Goal: Task Accomplishment & Management: Manage account settings

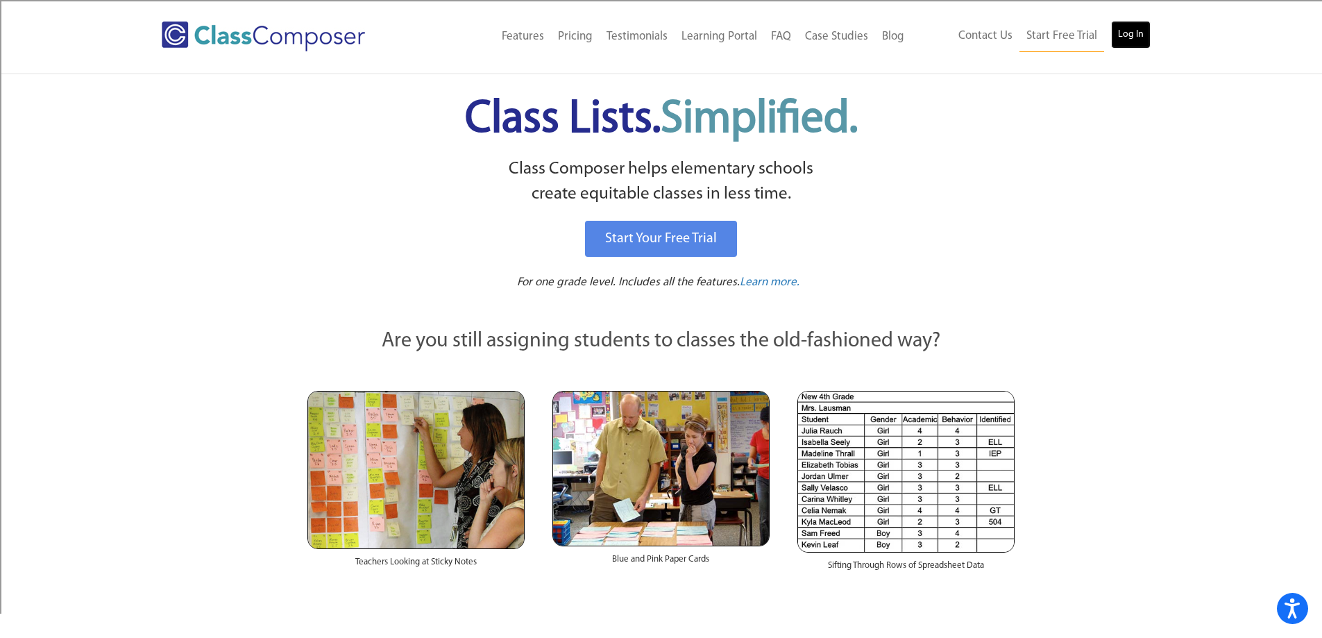
click at [1127, 40] on link "Log In" at bounding box center [1131, 35] width 40 height 28
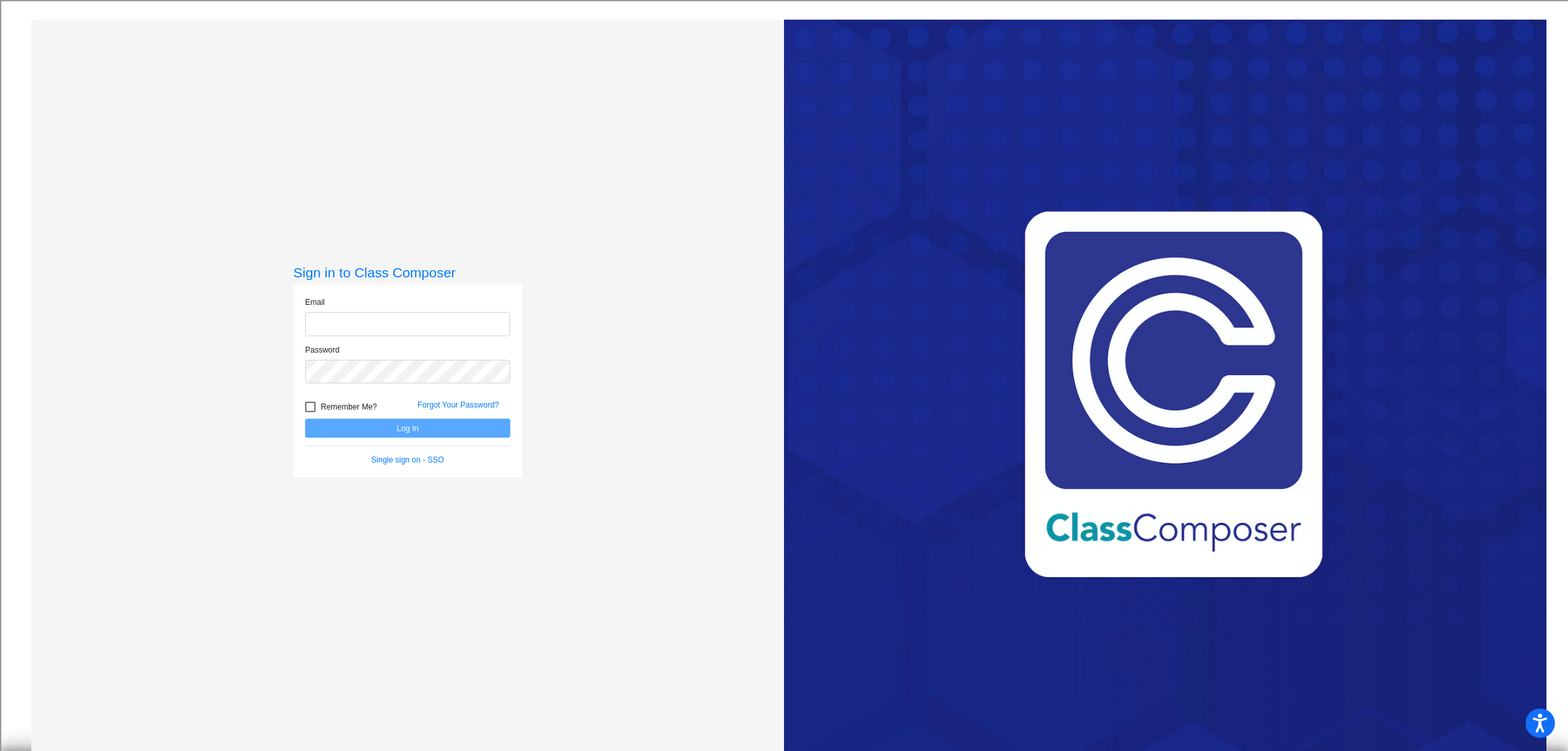
type input "[EMAIL_ADDRESS][DOMAIN_NAME]"
click at [402, 426] on button "Log In" at bounding box center [408, 428] width 205 height 19
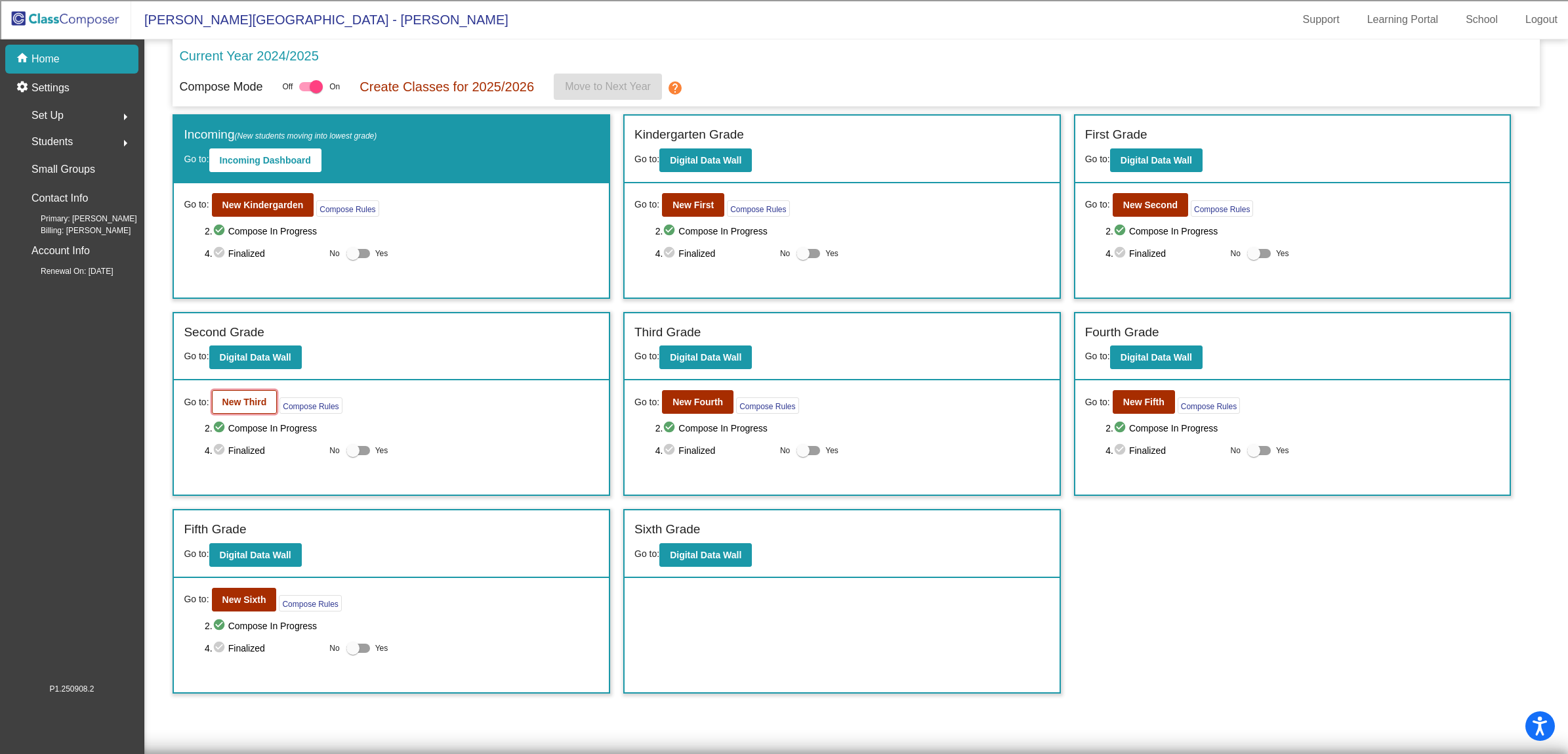
click at [251, 397] on b "New Third" at bounding box center [244, 401] width 44 height 10
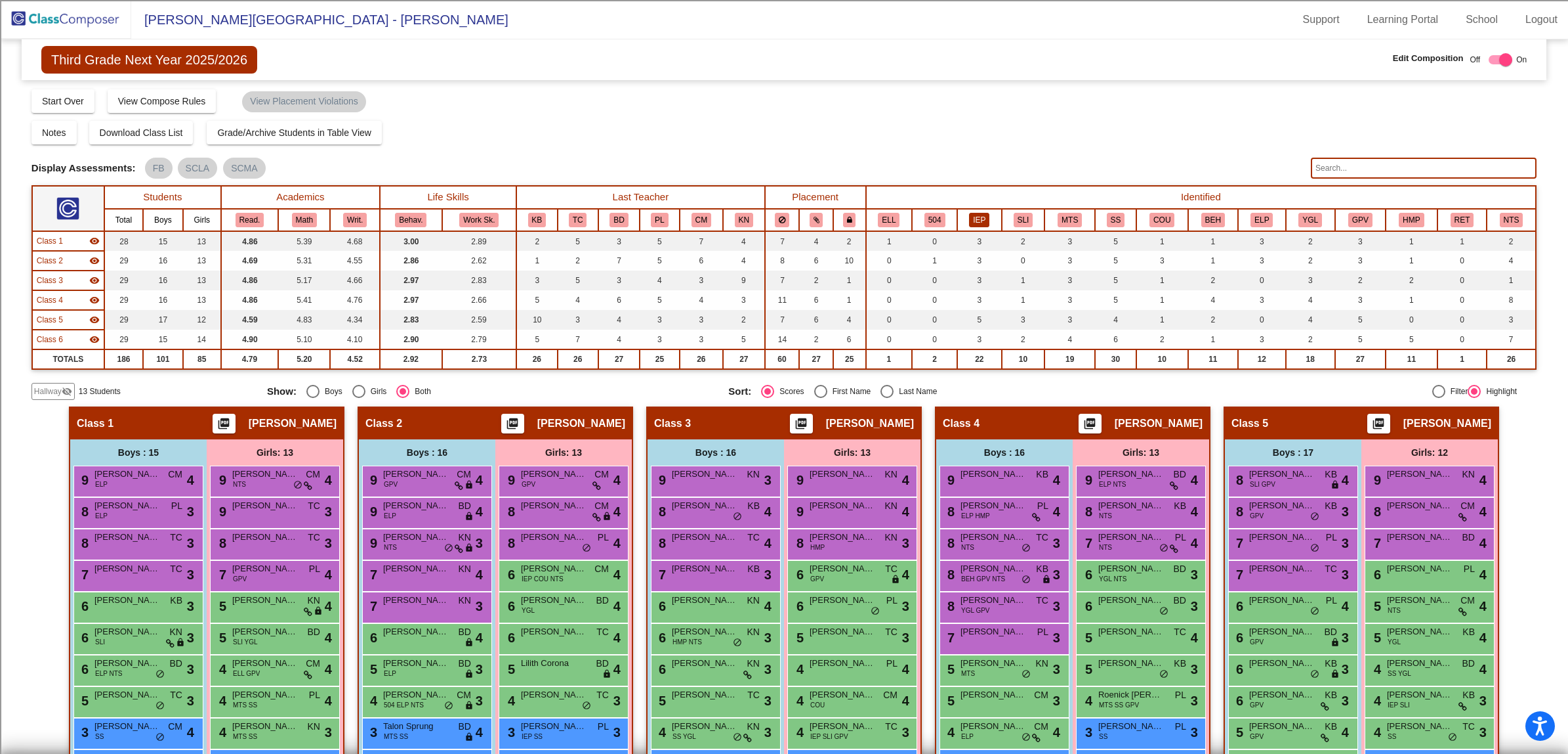
click at [979, 218] on button "IEP" at bounding box center [980, 219] width 21 height 14
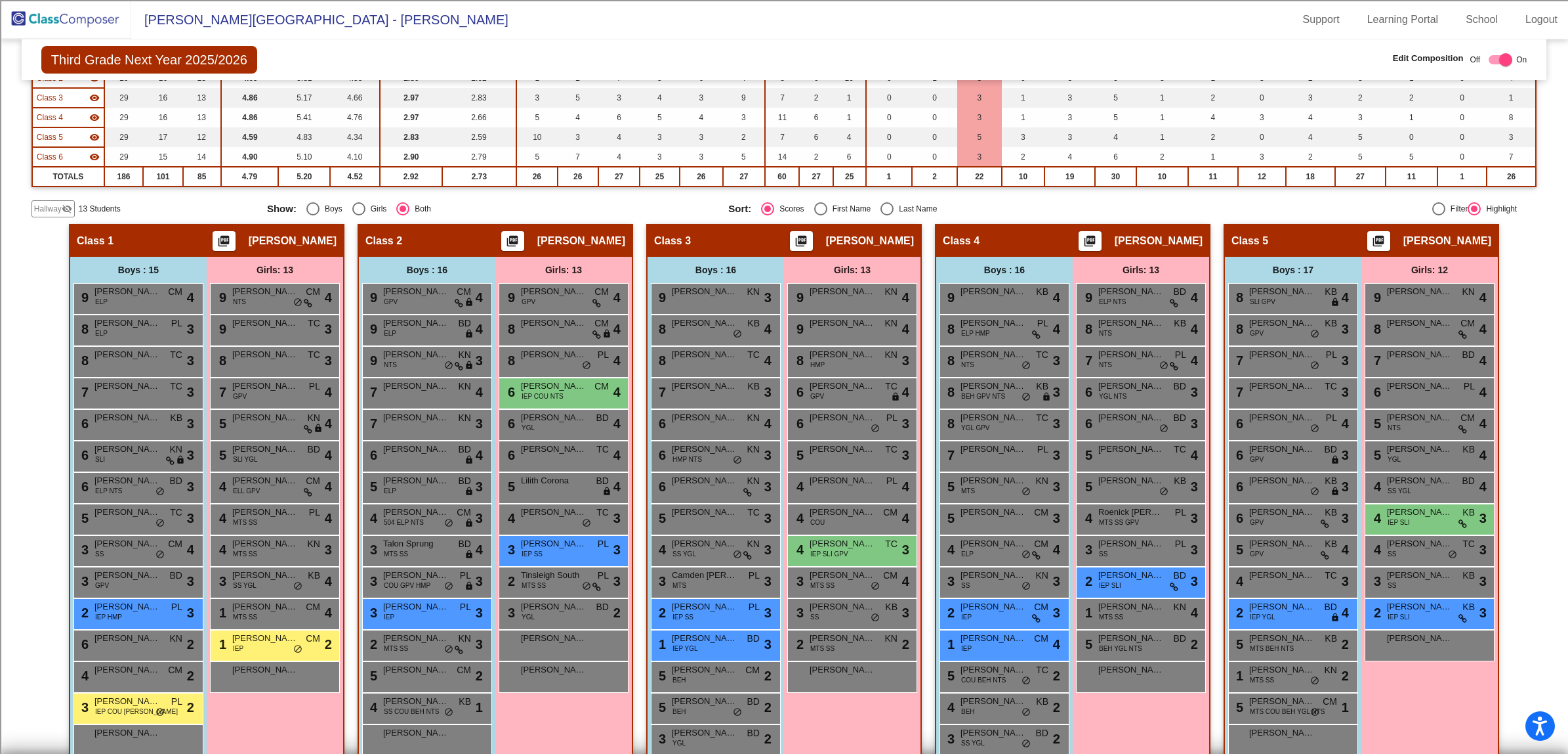
scroll to position [164, 0]
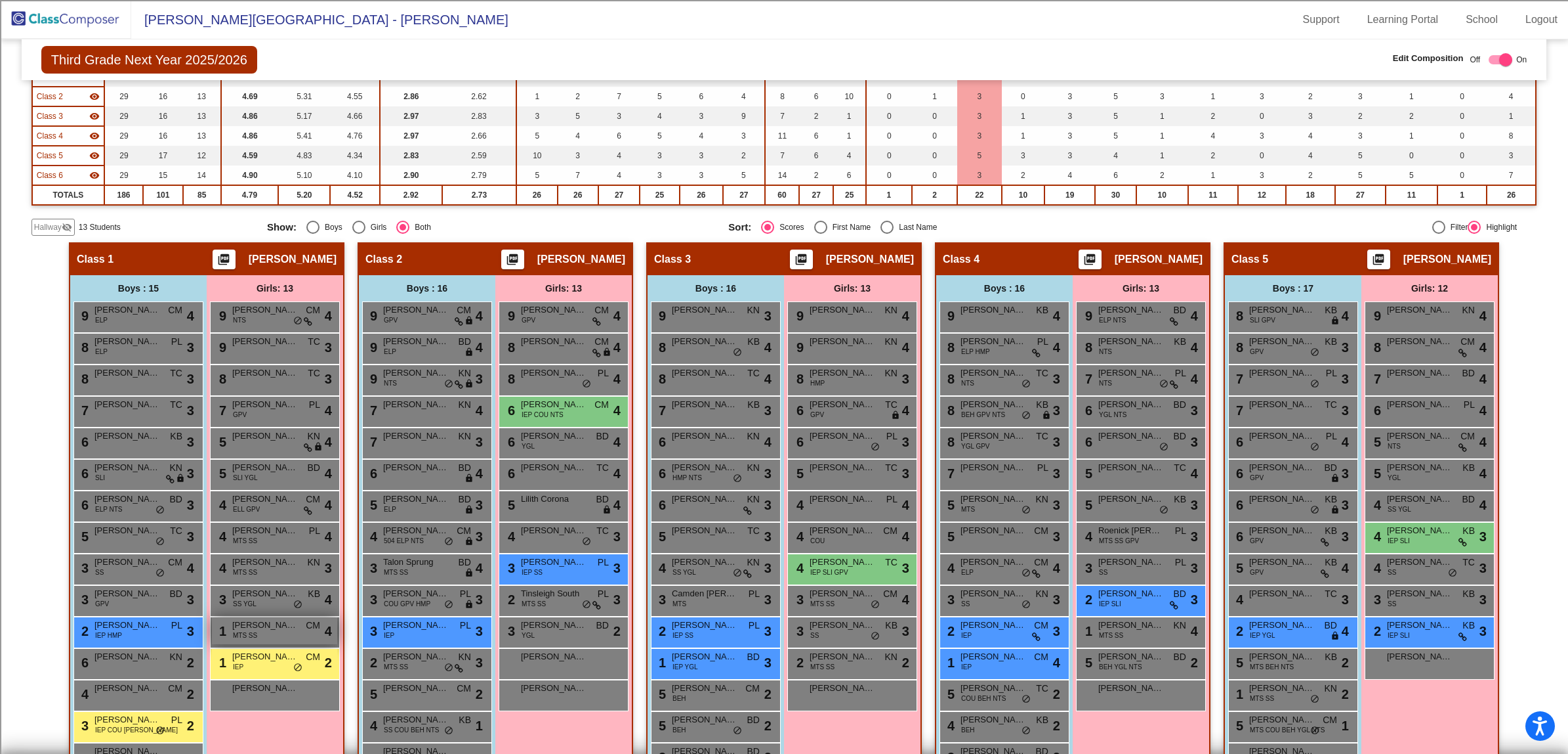
click at [258, 632] on div "1 Emersyn Arcuri MTS SS CM lock do_not_disturb_alt 4" at bounding box center [274, 630] width 126 height 26
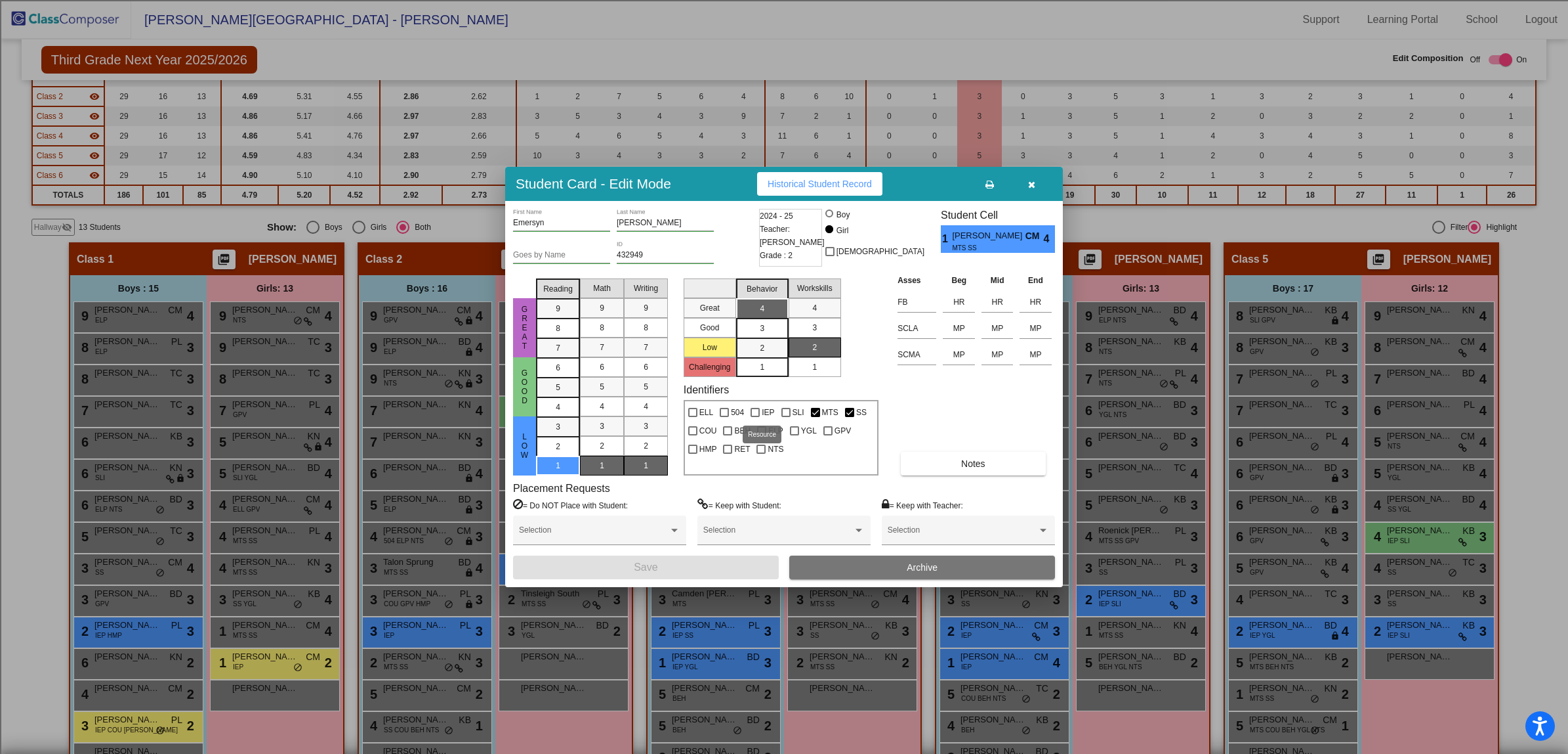
click at [756, 414] on div at bounding box center [756, 412] width 9 height 9
click at [756, 417] on input "IEP" at bounding box center [755, 417] width 1 height 1
checkbox input "true"
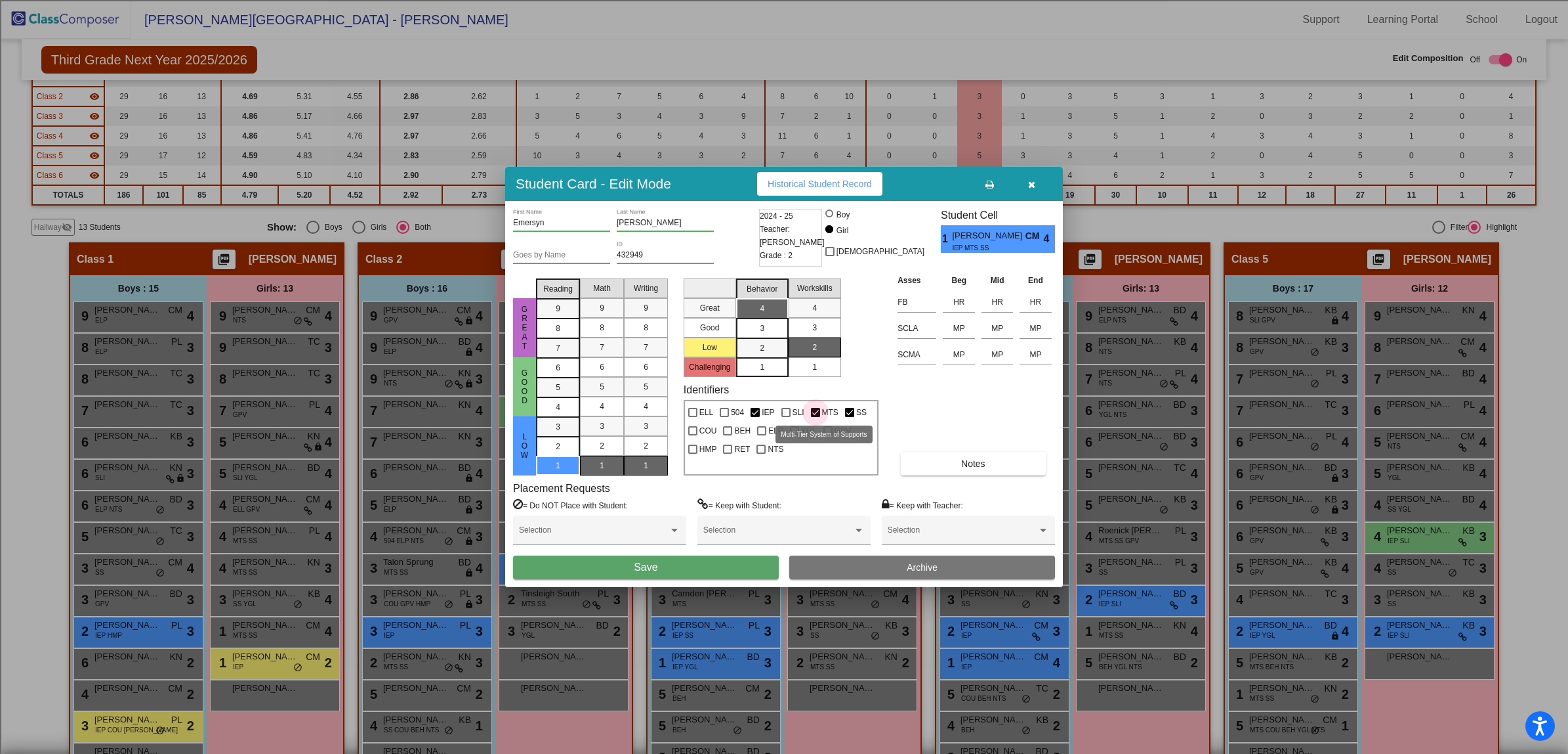
click at [811, 411] on div at bounding box center [816, 412] width 9 height 9
click at [815, 417] on input "MTS" at bounding box center [815, 417] width 1 height 1
checkbox input "false"
click at [666, 562] on button "Save" at bounding box center [646, 567] width 266 height 24
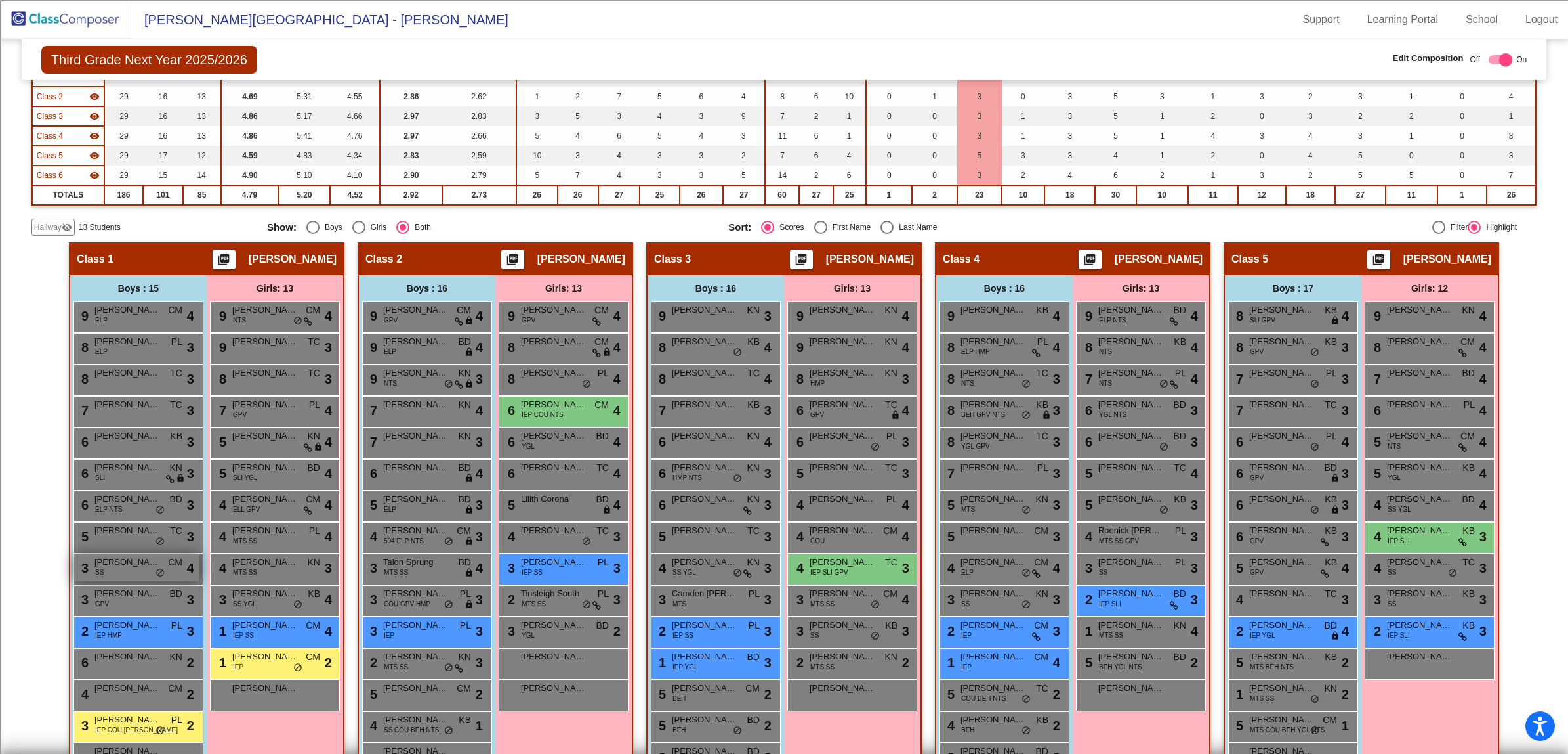
click at [131, 571] on div "3 Finn Cronin SS CM lock do_not_disturb_alt 4" at bounding box center [136, 568] width 126 height 26
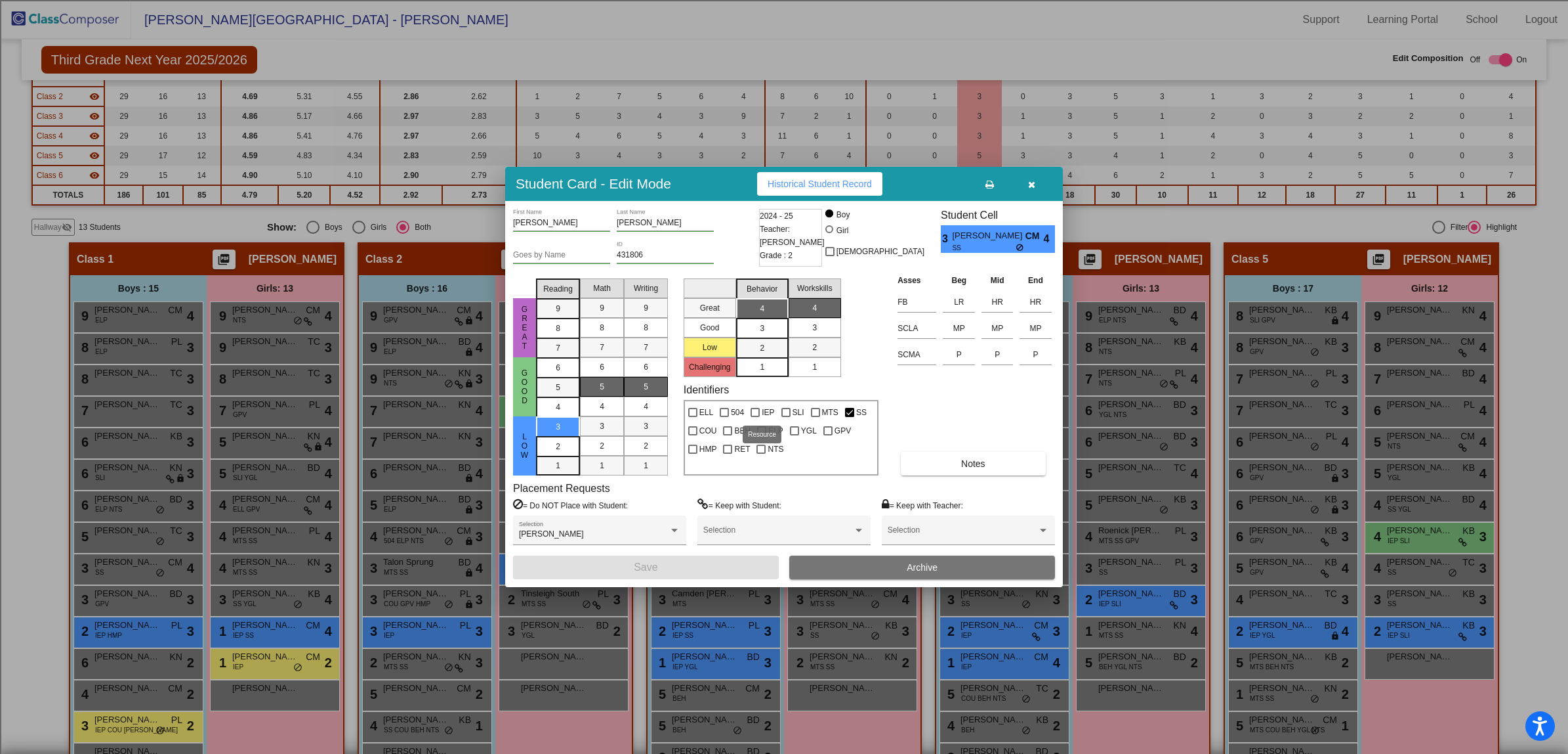
click at [753, 412] on div at bounding box center [756, 412] width 9 height 9
click at [755, 417] on input "IEP" at bounding box center [755, 417] width 1 height 1
checkbox input "true"
click at [696, 563] on button "Save" at bounding box center [646, 567] width 266 height 24
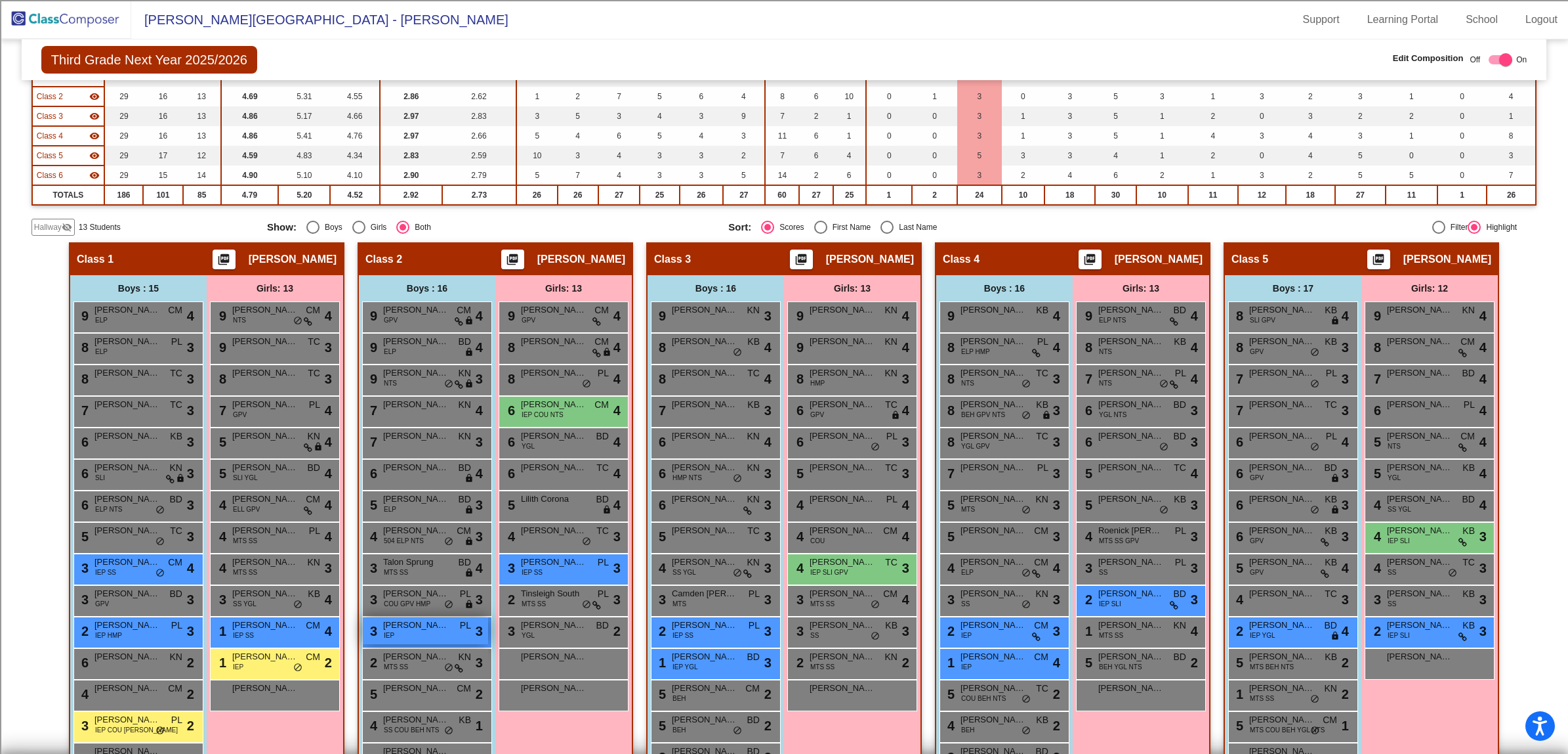
click at [428, 625] on span "Solomon Matthews" at bounding box center [415, 625] width 65 height 13
